Goal: Use online tool/utility: Utilize a website feature to perform a specific function

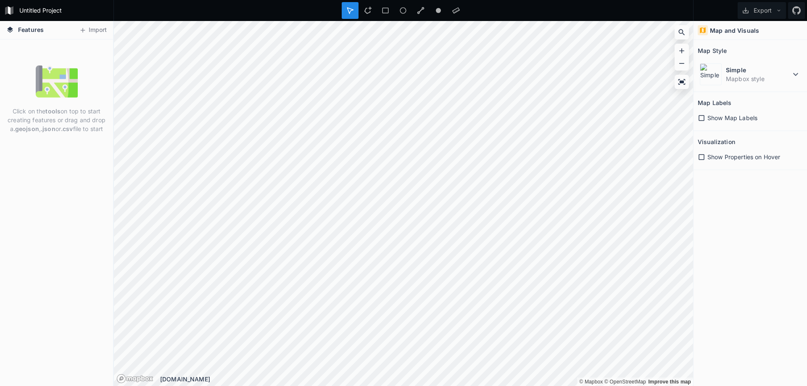
click at [699, 117] on icon at bounding box center [702, 118] width 8 height 8
click at [702, 161] on div "Show Properties on Hover" at bounding box center [750, 156] width 105 height 17
click at [713, 70] on img at bounding box center [711, 74] width 22 height 22
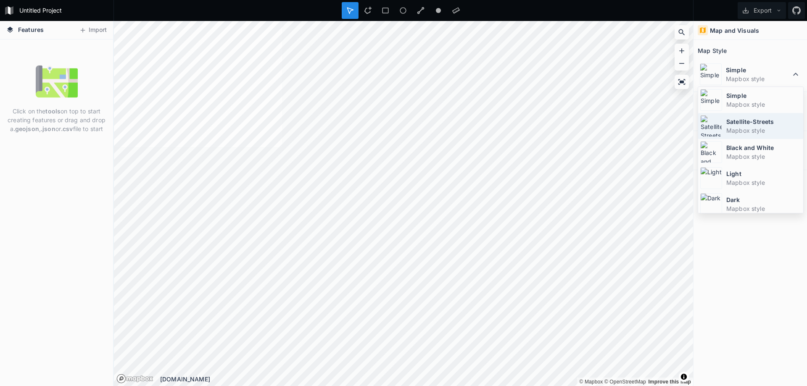
click at [739, 122] on dt "Satellite-Streets" at bounding box center [763, 121] width 75 height 9
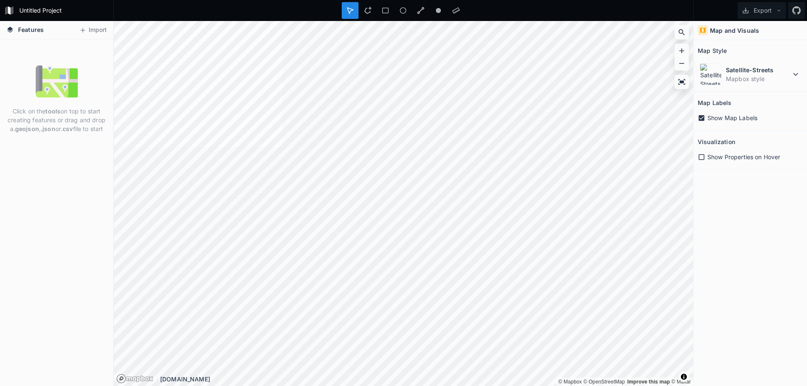
click at [700, 156] on icon at bounding box center [702, 157] width 8 height 8
click at [770, 73] on dt "Satellite-Streets" at bounding box center [758, 70] width 65 height 9
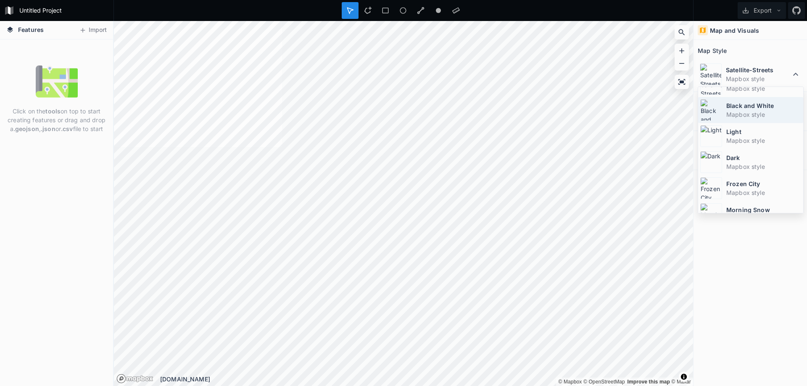
scroll to position [56, 0]
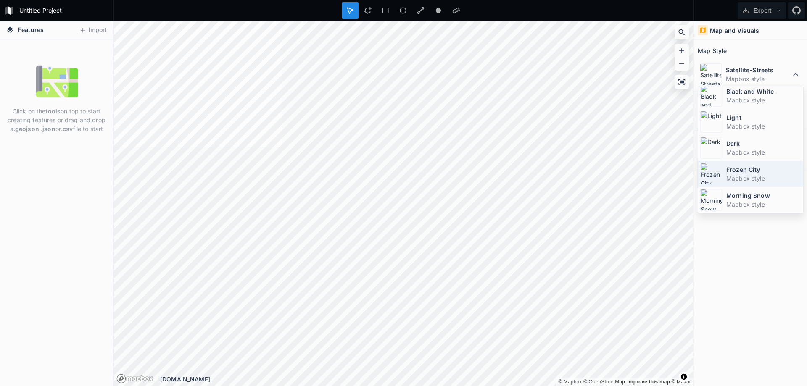
click at [739, 172] on dt "Frozen City" at bounding box center [763, 169] width 75 height 9
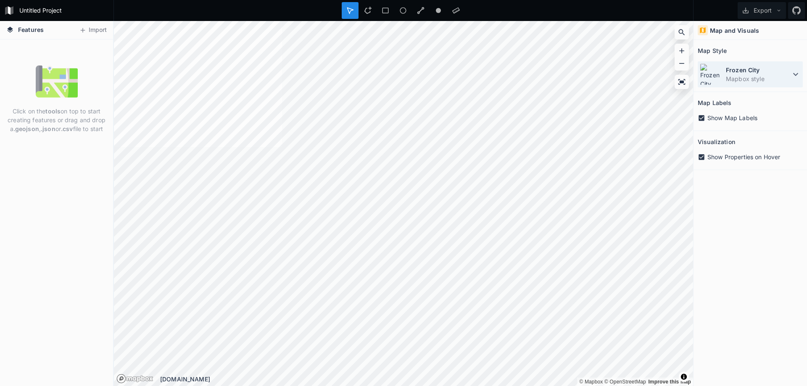
click at [758, 75] on dd "Mapbox style" at bounding box center [758, 78] width 65 height 9
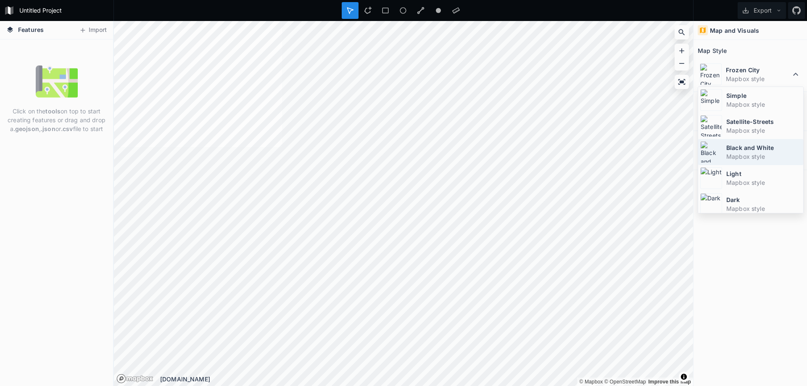
click at [736, 153] on dd "Mapbox style" at bounding box center [763, 156] width 75 height 9
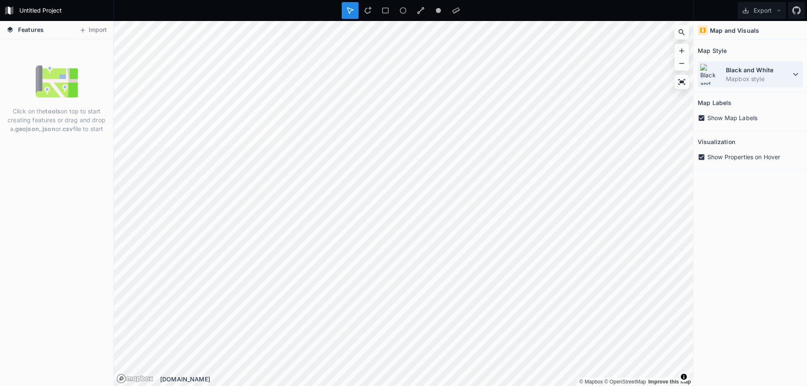
click at [758, 78] on dd "Mapbox style" at bounding box center [758, 78] width 65 height 9
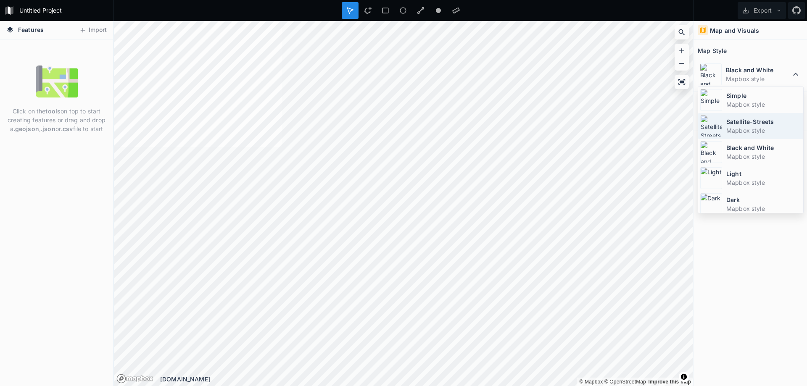
click at [717, 122] on img at bounding box center [711, 126] width 22 height 22
